Goal: Information Seeking & Learning: Learn about a topic

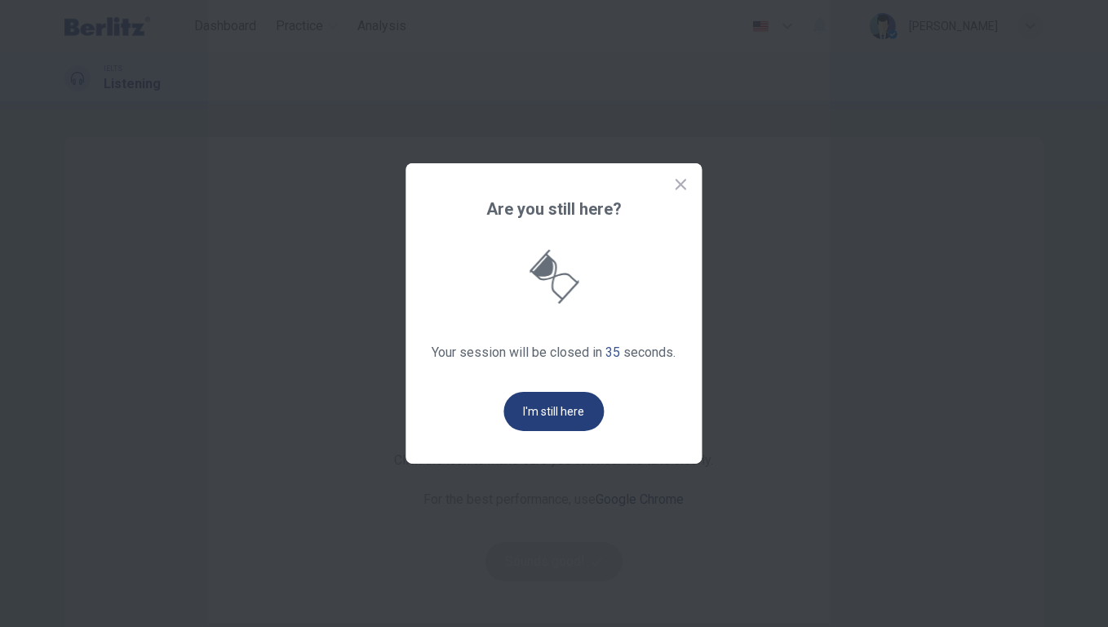
click at [551, 412] on button "I'm still here" at bounding box center [554, 411] width 100 height 39
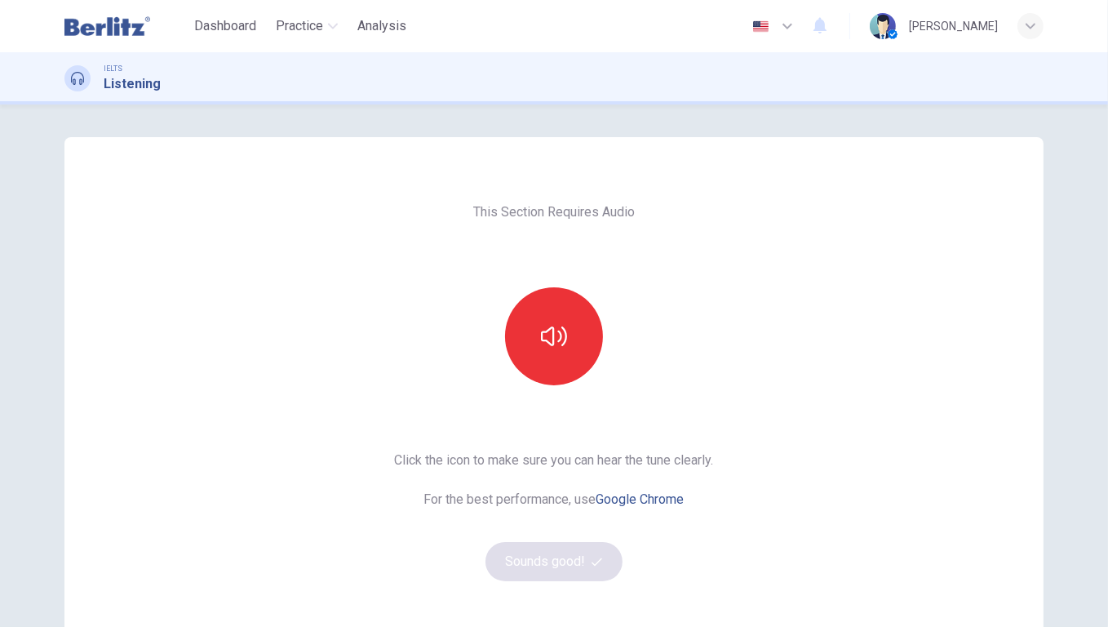
click at [125, 31] on img at bounding box center [107, 26] width 86 height 33
click at [537, 362] on button "button" at bounding box center [554, 336] width 98 height 98
click at [536, 545] on button "Sounds good!" at bounding box center [554, 561] width 137 height 39
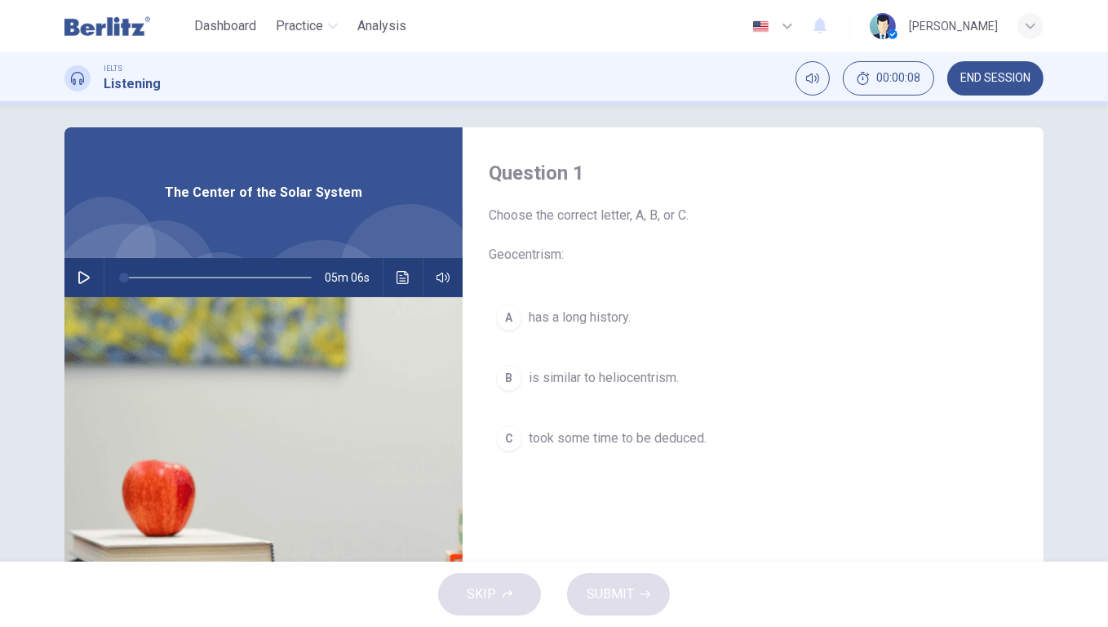
scroll to position [56, 0]
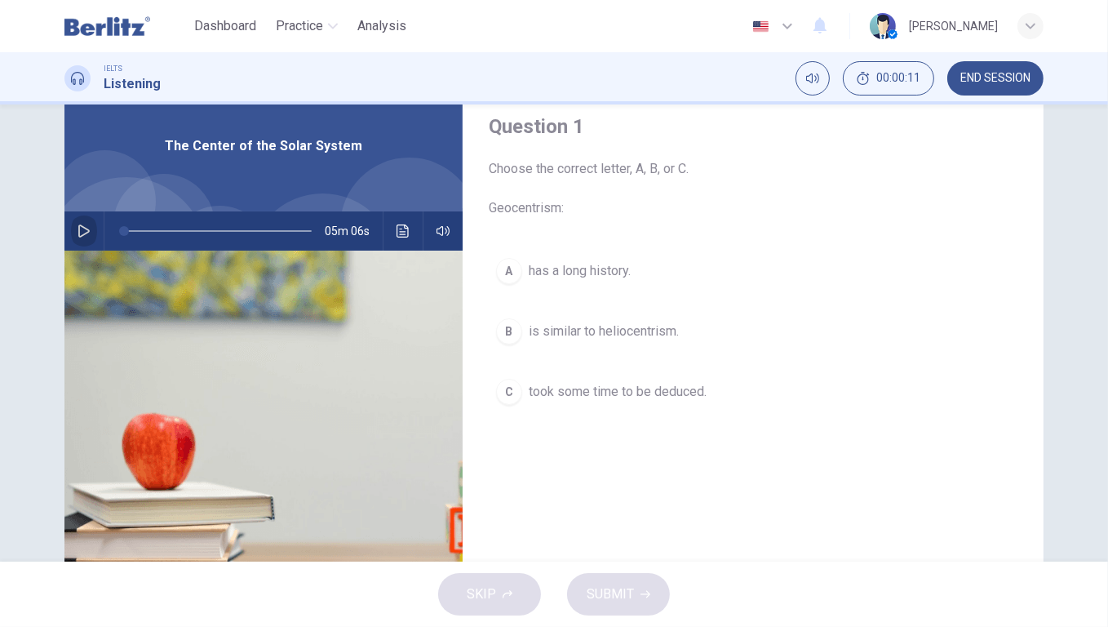
click at [75, 239] on button "button" at bounding box center [84, 230] width 26 height 39
type input "**"
click at [90, 27] on img at bounding box center [107, 26] width 86 height 33
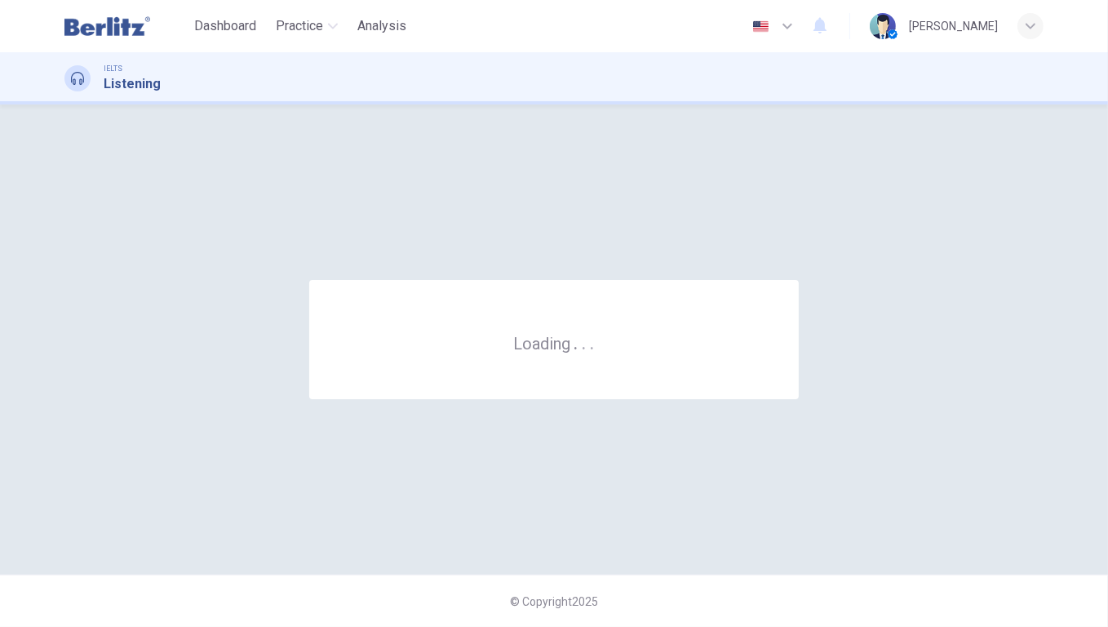
scroll to position [0, 0]
